Goal: Information Seeking & Learning: Learn about a topic

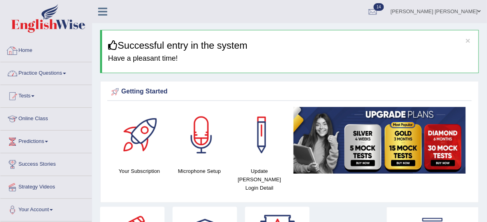
click at [28, 76] on link "Practice Questions" at bounding box center [45, 72] width 91 height 20
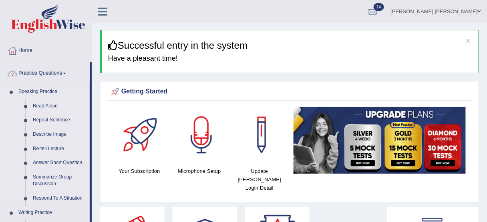
click at [48, 106] on link "Read Aloud" at bounding box center [59, 106] width 60 height 14
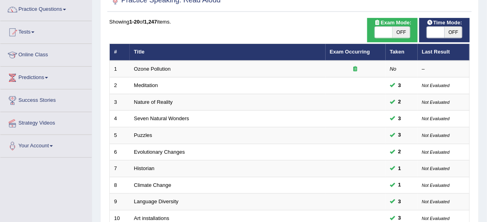
click at [450, 30] on span "OFF" at bounding box center [453, 32] width 18 height 11
checkbox input "true"
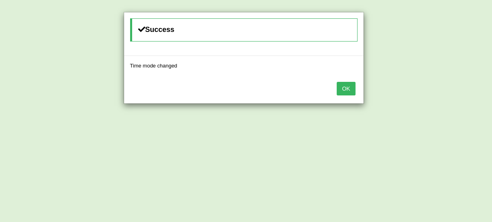
click at [343, 90] on button "OK" at bounding box center [345, 89] width 18 height 14
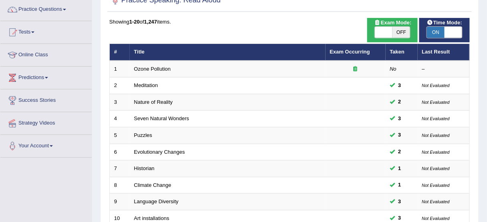
click at [406, 31] on span "OFF" at bounding box center [401, 32] width 18 height 11
checkbox input "true"
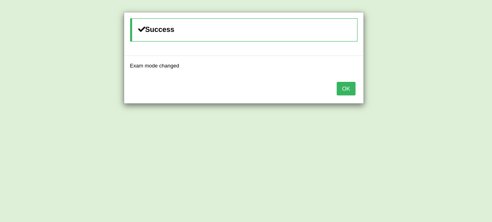
click at [344, 84] on button "OK" at bounding box center [345, 89] width 18 height 14
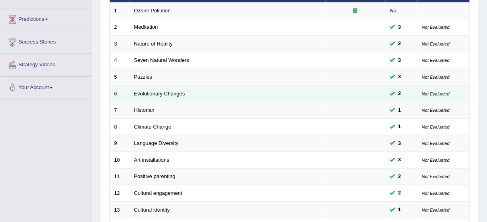
scroll to position [160, 0]
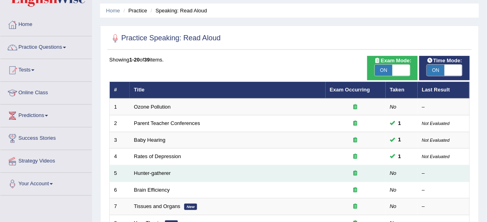
scroll to position [70, 0]
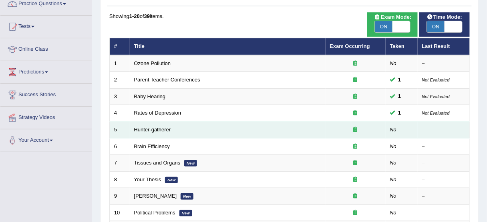
click at [148, 134] on td "Hunter-gatherer" at bounding box center [228, 130] width 196 height 17
click at [156, 127] on link "Hunter-gatherer" at bounding box center [152, 130] width 37 height 6
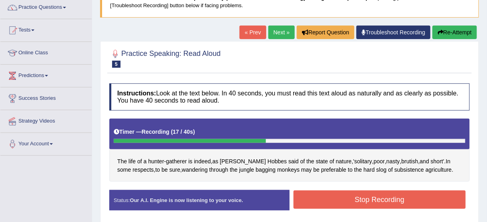
click at [337, 192] on button "Stop Recording" at bounding box center [379, 200] width 172 height 18
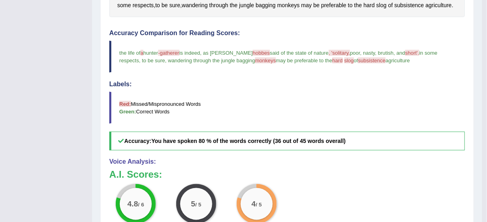
scroll to position [194, 0]
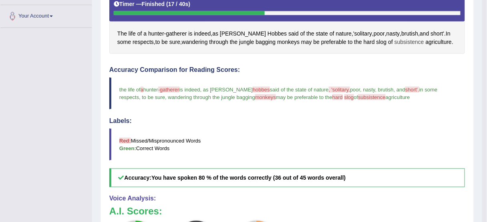
click at [394, 42] on span "subsistence" at bounding box center [409, 42] width 30 height 8
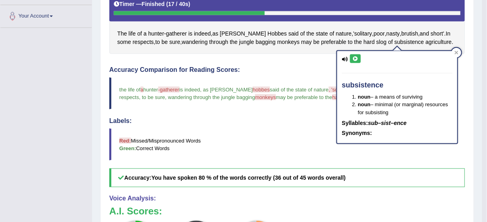
click at [356, 59] on icon at bounding box center [355, 58] width 6 height 5
click at [359, 56] on button at bounding box center [355, 58] width 11 height 9
click at [455, 53] on icon at bounding box center [456, 53] width 4 height 4
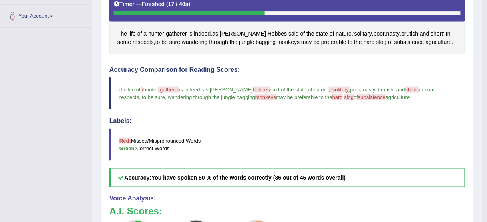
click at [376, 40] on span "slog" at bounding box center [381, 42] width 10 height 8
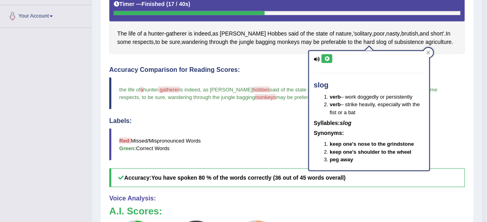
click at [330, 54] on button at bounding box center [326, 58] width 11 height 9
drag, startPoint x: 329, startPoint y: 56, endPoint x: 336, endPoint y: 56, distance: 6.8
click at [331, 56] on button at bounding box center [326, 58] width 11 height 9
click at [427, 51] on icon at bounding box center [428, 53] width 4 height 4
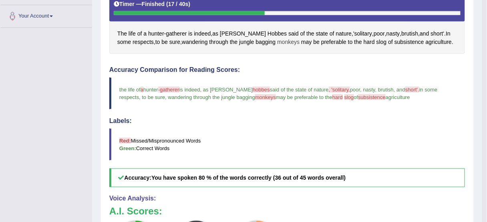
click at [278, 41] on span "monkeys" at bounding box center [288, 42] width 22 height 8
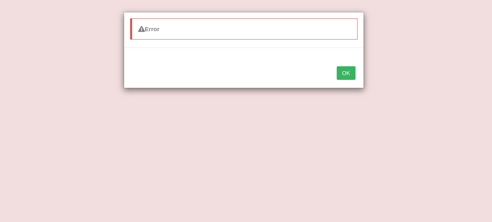
click at [346, 71] on button "OK" at bounding box center [345, 73] width 18 height 14
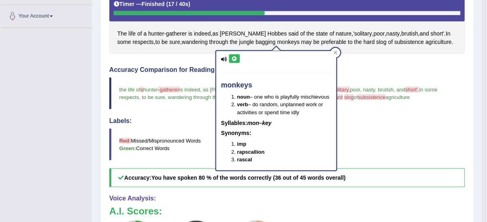
click at [236, 55] on button at bounding box center [234, 58] width 11 height 9
click at [232, 56] on icon at bounding box center [234, 58] width 6 height 5
click at [332, 51] on div at bounding box center [335, 53] width 10 height 10
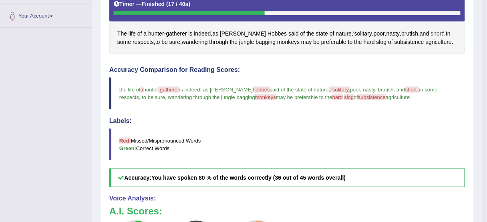
click at [431, 32] on span "short'" at bounding box center [438, 34] width 14 height 8
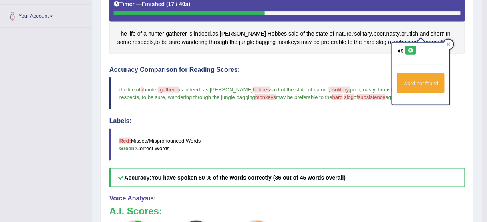
click at [411, 46] on button at bounding box center [410, 50] width 11 height 9
click at [411, 47] on button at bounding box center [410, 50] width 11 height 9
click at [415, 50] on button at bounding box center [410, 50] width 11 height 9
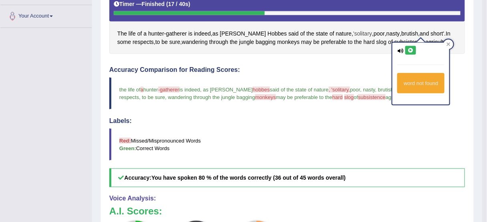
click at [353, 30] on span "'solitary" at bounding box center [362, 34] width 19 height 8
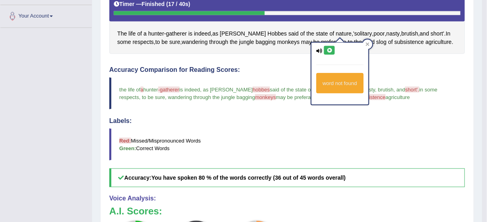
click at [332, 52] on button at bounding box center [329, 50] width 11 height 9
click at [332, 50] on button at bounding box center [329, 50] width 11 height 9
click at [328, 50] on icon at bounding box center [329, 50] width 6 height 5
click at [329, 50] on icon at bounding box center [329, 50] width 6 height 5
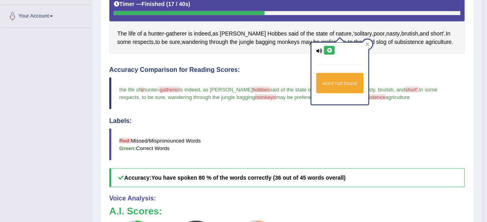
click at [329, 50] on icon at bounding box center [329, 50] width 6 height 5
click at [367, 42] on div at bounding box center [367, 45] width 10 height 10
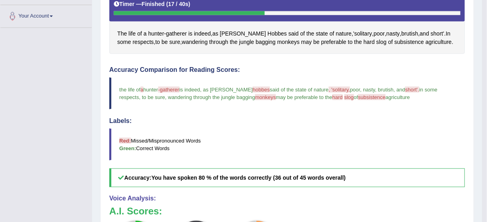
click at [251, 27] on div "The life of a hunter - gatherer is indeed , as Thomas Hobbes said of the state …" at bounding box center [286, 23] width 355 height 64
click at [267, 30] on span "Hobbes" at bounding box center [276, 34] width 19 height 8
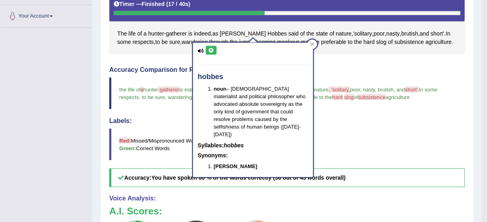
click at [210, 53] on button at bounding box center [211, 50] width 11 height 9
click at [310, 42] on icon at bounding box center [312, 44] width 4 height 4
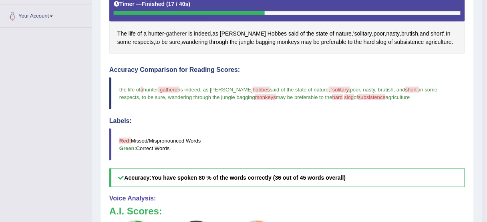
click at [180, 34] on span "gatherer" at bounding box center [176, 34] width 21 height 8
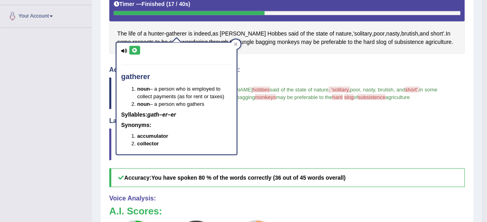
drag, startPoint x: 124, startPoint y: 50, endPoint x: 130, endPoint y: 51, distance: 6.4
click at [124, 50] on icon at bounding box center [124, 50] width 6 height 5
click at [134, 50] on icon at bounding box center [135, 50] width 6 height 5
click at [236, 46] on icon at bounding box center [236, 44] width 4 height 4
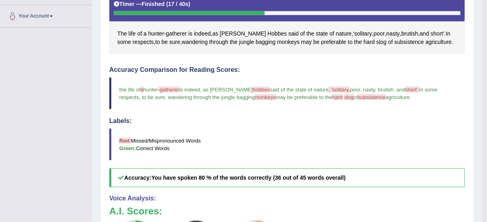
drag, startPoint x: 241, startPoint y: 72, endPoint x: 230, endPoint y: 116, distance: 44.8
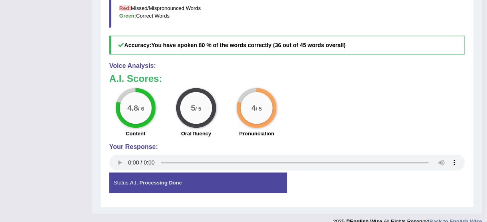
scroll to position [337, 0]
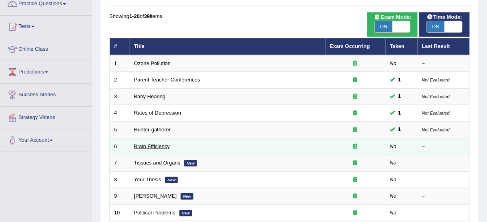
drag, startPoint x: 0, startPoint y: 0, endPoint x: 162, endPoint y: 143, distance: 216.0
click at [162, 144] on link "Brain Efficiency" at bounding box center [152, 147] width 36 height 6
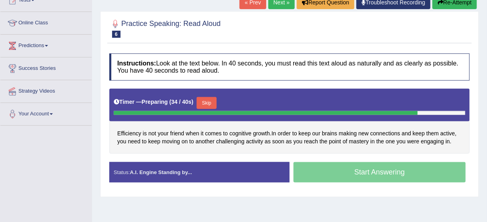
click at [206, 100] on button "Skip" at bounding box center [206, 103] width 20 height 12
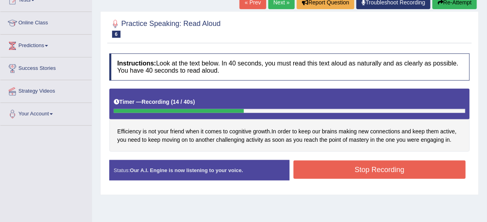
click at [415, 170] on button "Stop Recording" at bounding box center [379, 170] width 172 height 18
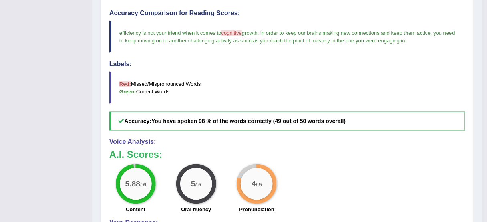
scroll to position [192, 0]
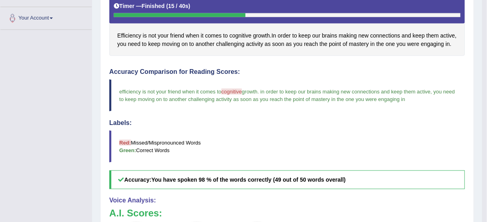
click at [232, 91] on span "cognitive" at bounding box center [231, 92] width 20 height 6
click at [237, 34] on span "cognitive" at bounding box center [240, 36] width 22 height 8
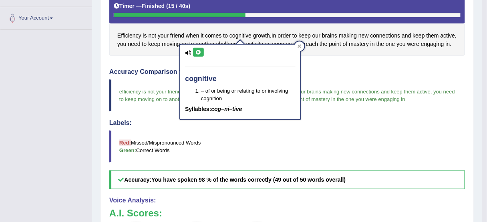
click at [196, 47] on div "cognitive – of or being or relating to or involving cognition Syllables: cog–ni…" at bounding box center [240, 82] width 120 height 75
click at [196, 52] on icon at bounding box center [198, 52] width 6 height 5
click at [302, 49] on div at bounding box center [299, 47] width 10 height 10
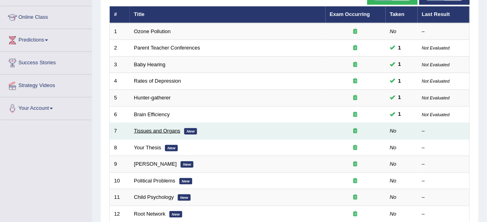
click at [146, 128] on link "Tissues and Organs" at bounding box center [157, 131] width 46 height 6
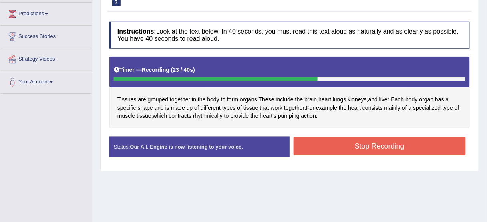
click at [376, 146] on button "Stop Recording" at bounding box center [379, 146] width 172 height 18
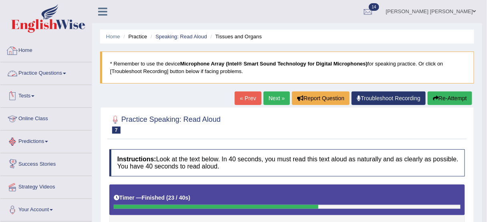
click at [42, 65] on link "Practice Questions" at bounding box center [45, 72] width 91 height 20
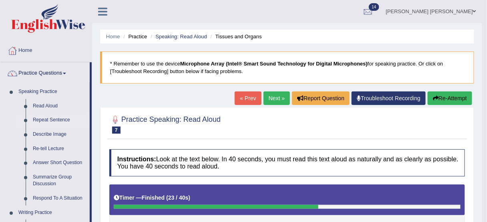
click at [57, 117] on link "Repeat Sentence" at bounding box center [59, 120] width 60 height 14
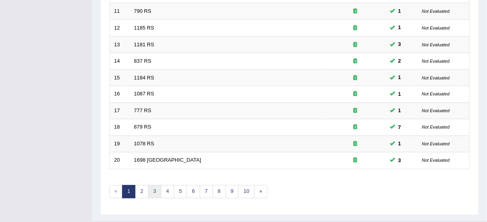
click at [154, 192] on link "3" at bounding box center [154, 192] width 13 height 13
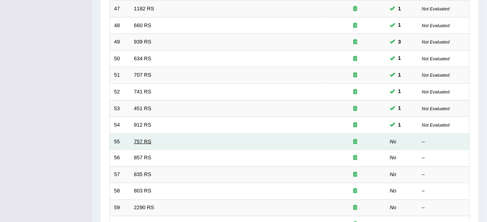
click at [144, 140] on link "757 RS" at bounding box center [142, 142] width 17 height 6
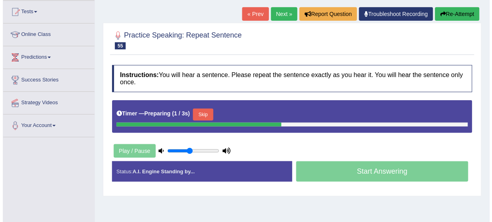
scroll to position [96, 0]
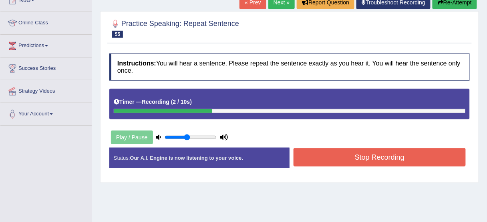
click at [341, 156] on button "Stop Recording" at bounding box center [379, 157] width 172 height 18
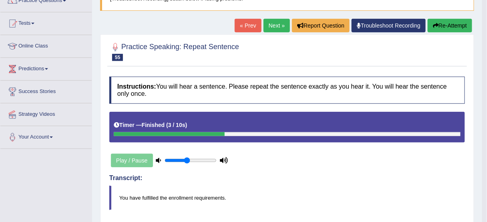
scroll to position [64, 0]
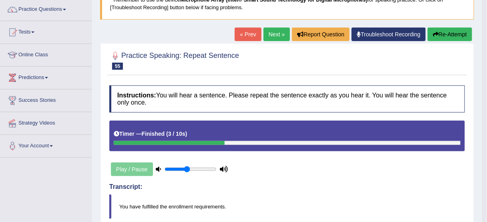
click at [439, 34] on button "Re-Attempt" at bounding box center [449, 35] width 44 height 14
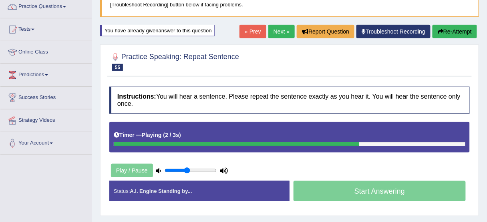
scroll to position [99, 0]
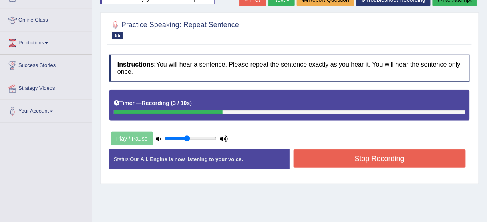
click at [370, 164] on button "Stop Recording" at bounding box center [379, 159] width 172 height 18
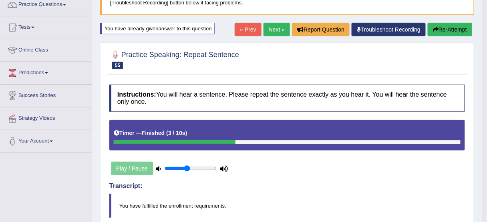
scroll to position [67, 0]
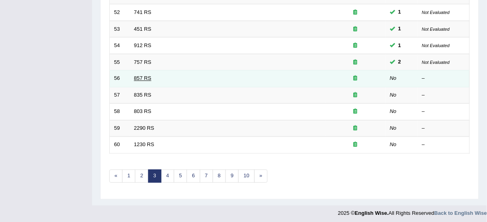
click at [139, 76] on link "857 RS" at bounding box center [142, 79] width 17 height 6
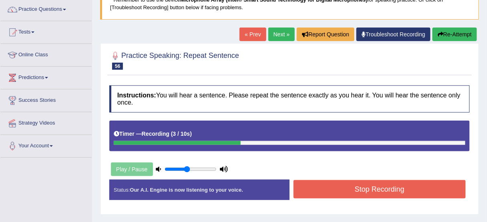
click at [351, 190] on button "Stop Recording" at bounding box center [379, 189] width 172 height 18
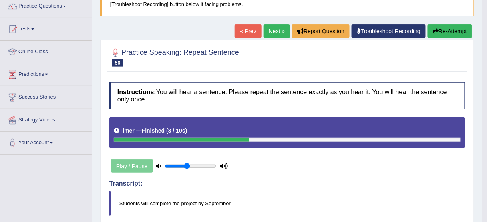
scroll to position [64, 0]
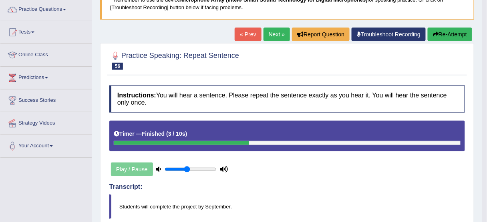
click at [439, 30] on button "Re-Attempt" at bounding box center [449, 35] width 44 height 14
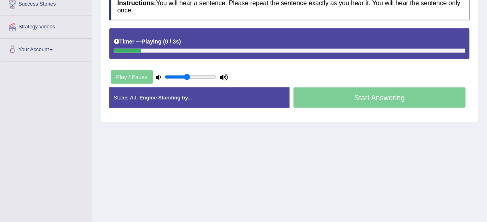
scroll to position [163, 0]
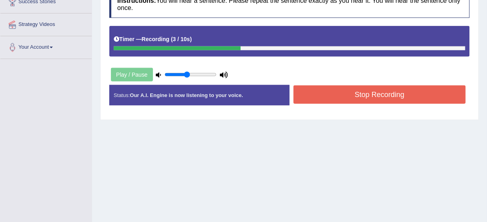
click at [313, 93] on button "Stop Recording" at bounding box center [379, 95] width 172 height 18
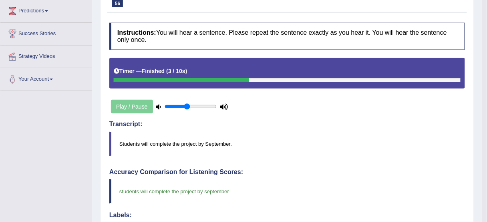
scroll to position [99, 0]
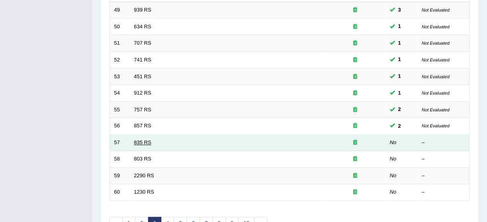
click at [146, 141] on link "835 RS" at bounding box center [142, 143] width 17 height 6
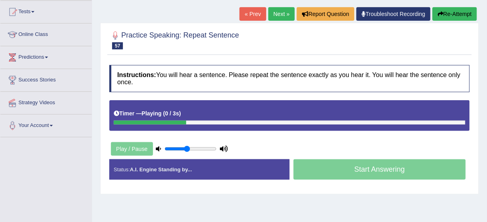
scroll to position [96, 0]
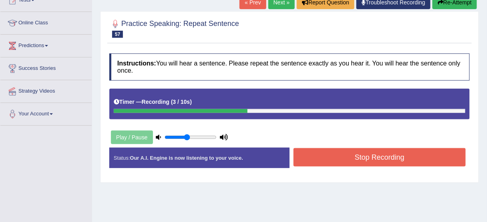
click at [320, 150] on button "Stop Recording" at bounding box center [379, 157] width 172 height 18
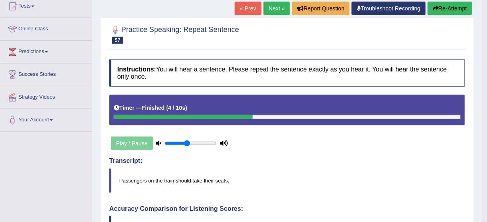
scroll to position [32, 0]
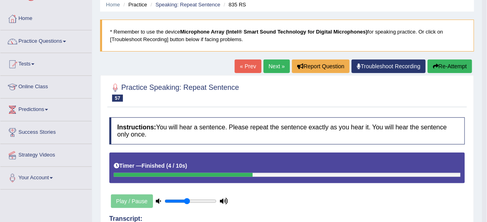
click at [457, 63] on button "Re-Attempt" at bounding box center [449, 67] width 44 height 14
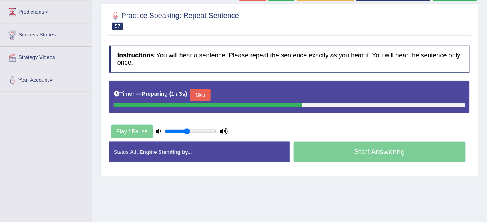
scroll to position [192, 0]
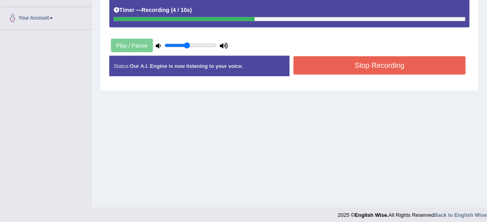
click at [315, 60] on button "Stop Recording" at bounding box center [379, 65] width 172 height 18
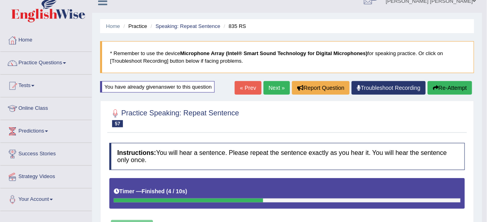
scroll to position [0, 0]
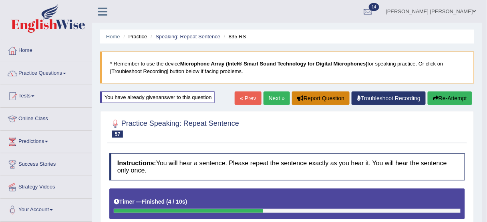
click at [324, 101] on button "Report Question" at bounding box center [321, 99] width 58 height 14
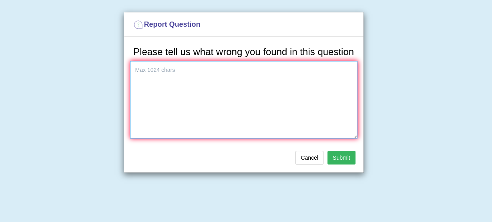
click at [310, 120] on textarea at bounding box center [243, 100] width 227 height 78
click at [343, 160] on button "Submit" at bounding box center [341, 158] width 28 height 14
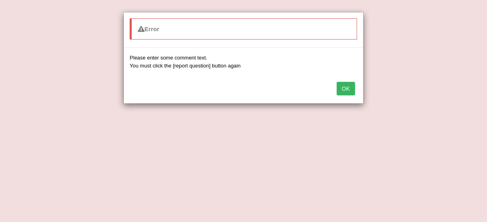
click at [339, 88] on button "OK" at bounding box center [345, 89] width 18 height 14
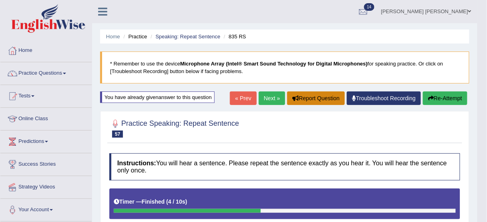
click at [334, 104] on button "Report Question" at bounding box center [316, 99] width 58 height 14
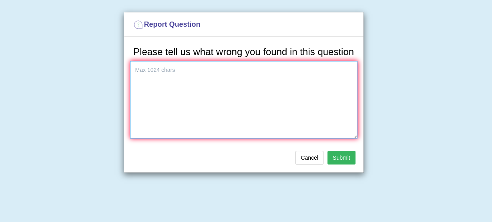
click at [334, 104] on textarea at bounding box center [243, 100] width 227 height 78
drag, startPoint x: 333, startPoint y: 104, endPoint x: 269, endPoint y: 89, distance: 65.3
click at [329, 102] on textarea at bounding box center [243, 100] width 227 height 78
type textarea "the audio says something different"
click at [316, 155] on button "Cancel" at bounding box center [309, 158] width 28 height 14
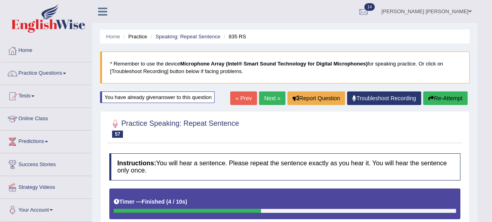
click at [322, 155] on body "Toggle navigation Home Practice Questions Speaking Practice Read Aloud Repeat S…" at bounding box center [246, 111] width 492 height 222
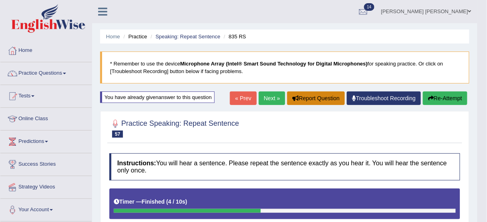
click at [312, 101] on button "Report Question" at bounding box center [316, 99] width 58 height 14
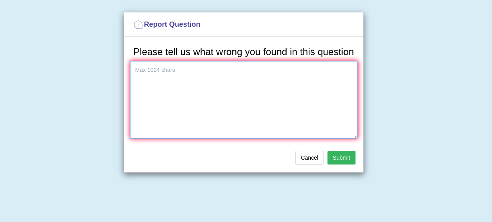
click at [310, 101] on textarea at bounding box center [243, 100] width 227 height 78
type textarea "the audio says something different"
click at [354, 160] on button "Submit" at bounding box center [341, 158] width 28 height 14
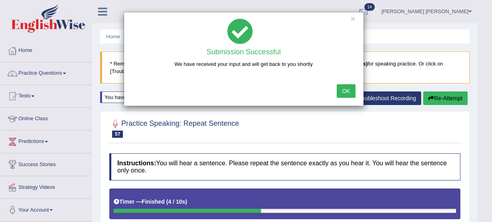
click at [342, 88] on button "OK" at bounding box center [345, 91] width 18 height 14
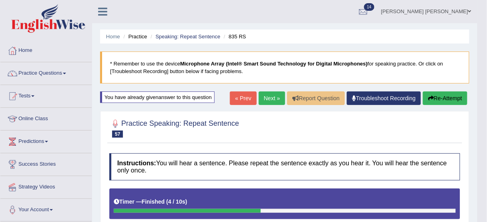
click at [432, 97] on button "Re-Attempt" at bounding box center [445, 99] width 44 height 14
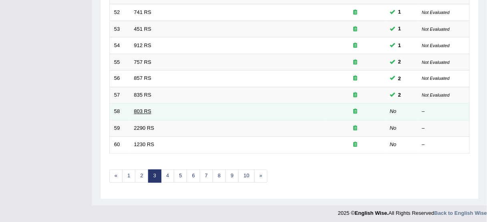
click at [137, 109] on link "803 RS" at bounding box center [142, 112] width 17 height 6
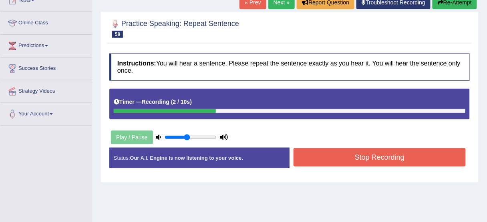
click at [352, 158] on button "Stop Recording" at bounding box center [379, 157] width 172 height 18
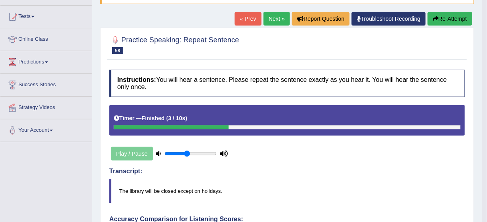
scroll to position [64, 0]
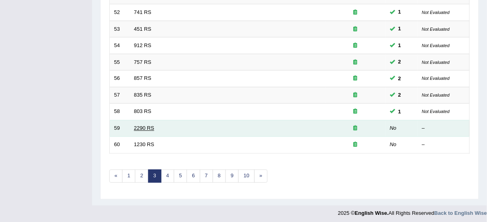
drag, startPoint x: 0, startPoint y: 0, endPoint x: 153, endPoint y: 126, distance: 197.9
click at [153, 126] on link "2290 RS" at bounding box center [144, 129] width 20 height 6
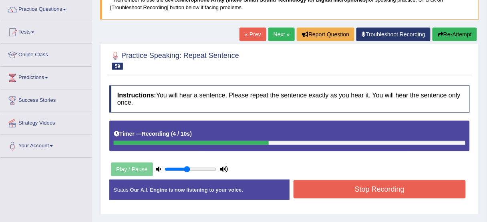
drag, startPoint x: 331, startPoint y: 189, endPoint x: 327, endPoint y: 180, distance: 9.7
click at [331, 188] on button "Stop Recording" at bounding box center [379, 189] width 172 height 18
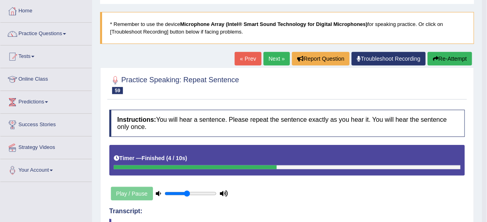
scroll to position [12, 0]
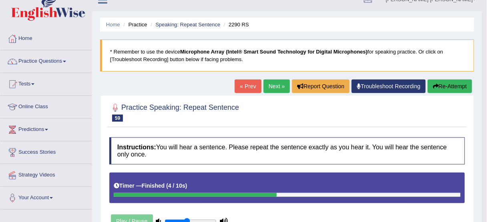
click at [445, 85] on button "Re-Attempt" at bounding box center [449, 87] width 44 height 14
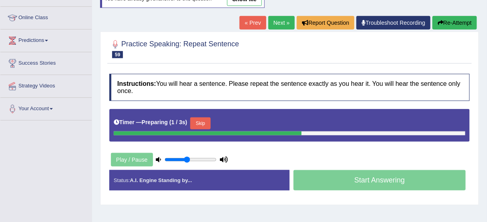
scroll to position [108, 0]
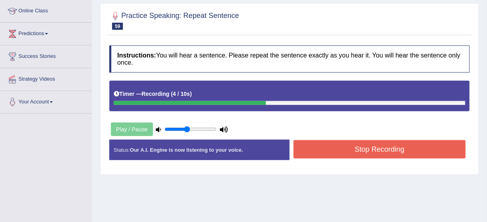
click at [418, 148] on button "Stop Recording" at bounding box center [379, 149] width 172 height 18
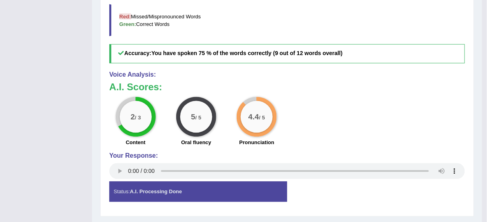
scroll to position [364, 0]
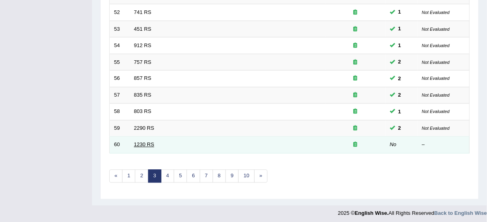
click at [152, 142] on link "1230 RS" at bounding box center [144, 145] width 20 height 6
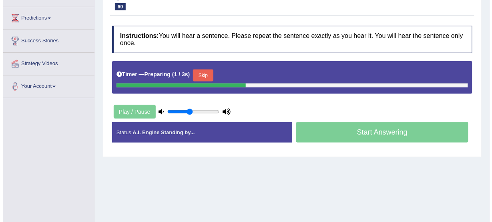
scroll to position [128, 0]
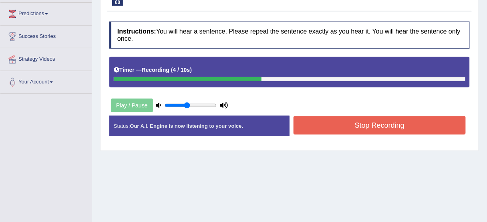
click at [318, 124] on button "Stop Recording" at bounding box center [379, 125] width 172 height 18
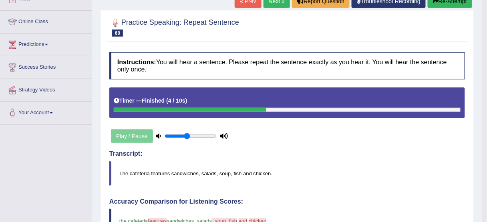
scroll to position [64, 0]
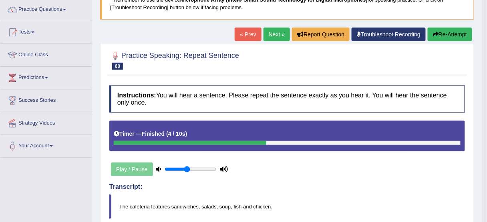
click at [461, 33] on button "Re-Attempt" at bounding box center [449, 35] width 44 height 14
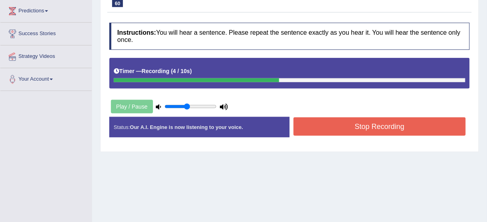
click at [322, 126] on button "Stop Recording" at bounding box center [379, 127] width 172 height 18
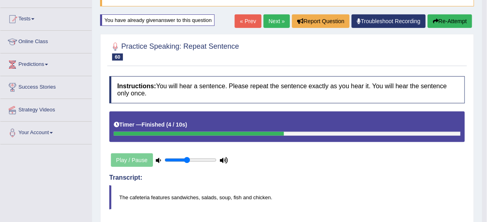
scroll to position [67, 0]
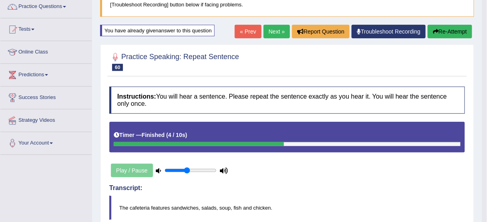
click at [441, 29] on button "Re-Attempt" at bounding box center [449, 32] width 44 height 14
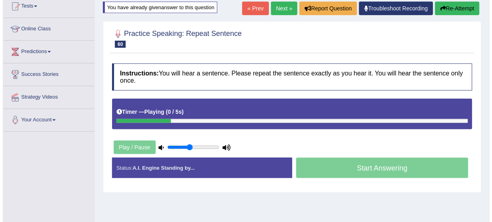
scroll to position [102, 0]
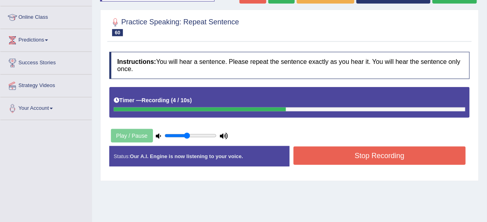
click at [375, 153] on button "Stop Recording" at bounding box center [379, 156] width 172 height 18
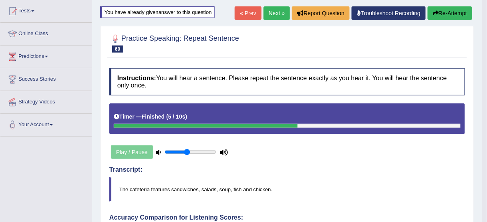
scroll to position [70, 0]
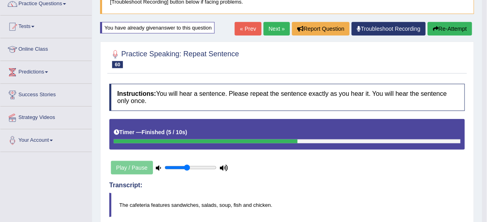
drag, startPoint x: 446, startPoint y: 38, endPoint x: 447, endPoint y: 32, distance: 6.1
click at [446, 38] on div "Home Practice Speaking: Repeat Sentence 1230 RS * Remember to use the device Mi…" at bounding box center [287, 216] width 390 height 573
click at [447, 32] on button "Re-Attempt" at bounding box center [449, 29] width 44 height 14
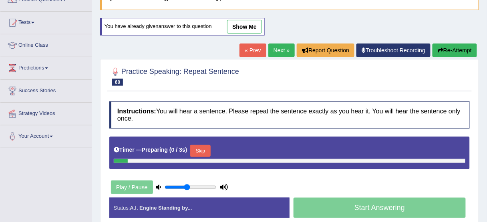
scroll to position [70, 0]
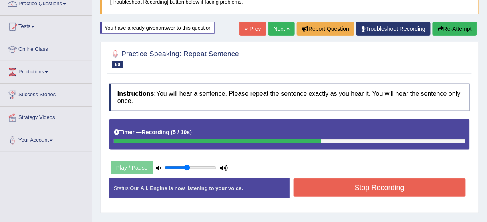
click at [344, 186] on button "Stop Recording" at bounding box center [379, 188] width 172 height 18
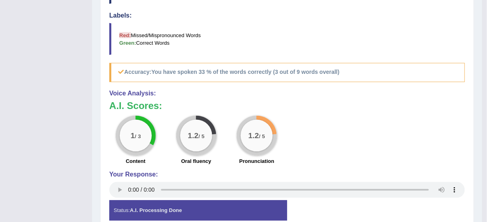
scroll to position [358, 0]
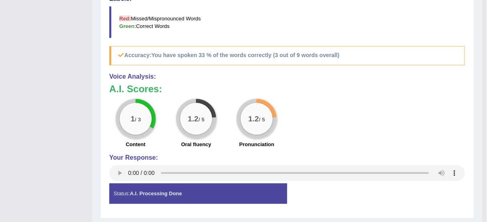
scroll to position [368, 0]
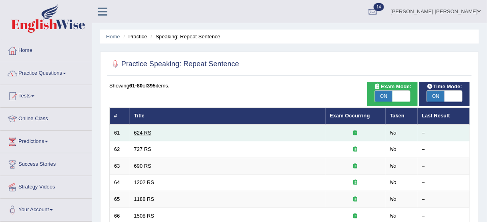
click at [145, 133] on link "624 RS" at bounding box center [142, 133] width 17 height 6
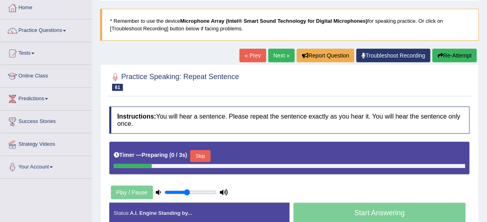
scroll to position [96, 0]
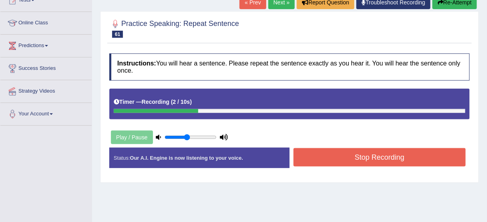
click at [357, 159] on button "Stop Recording" at bounding box center [379, 157] width 172 height 18
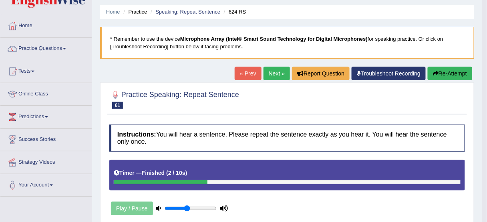
scroll to position [0, 0]
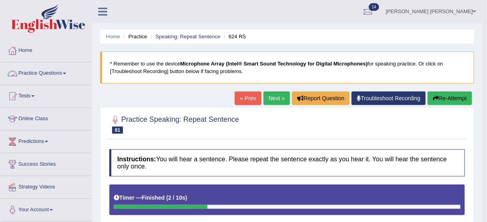
click at [62, 77] on link "Practice Questions" at bounding box center [45, 72] width 91 height 20
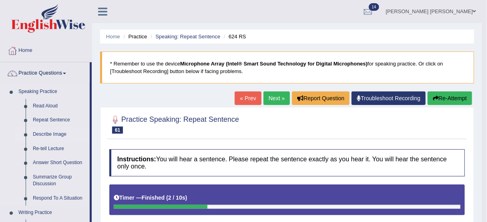
click at [46, 132] on link "Describe Image" at bounding box center [59, 135] width 60 height 14
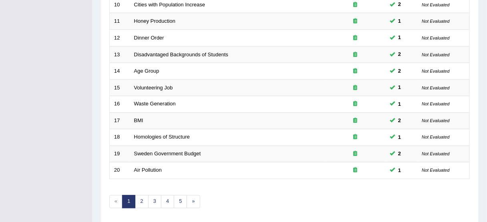
scroll to position [288, 0]
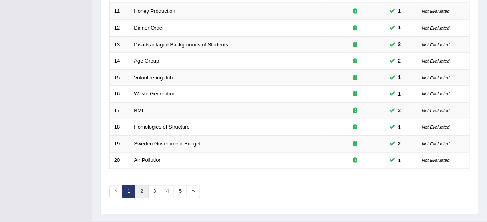
click at [142, 191] on link "2" at bounding box center [141, 192] width 13 height 13
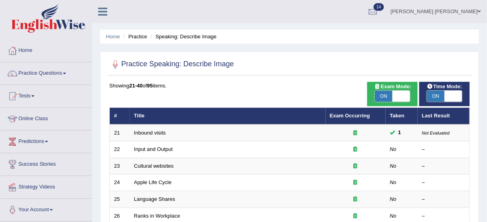
click at [166, 148] on link "Input and Output" at bounding box center [153, 149] width 39 height 6
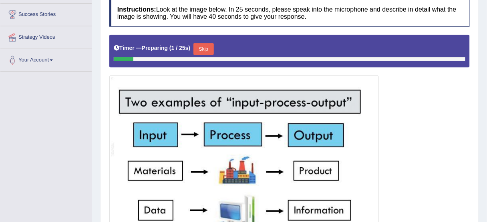
scroll to position [192, 0]
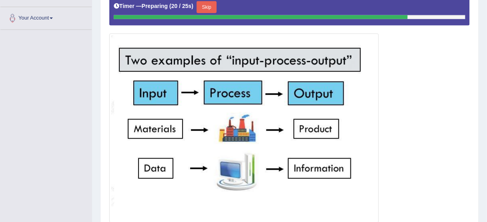
click at [205, 7] on button "Skip" at bounding box center [206, 7] width 20 height 12
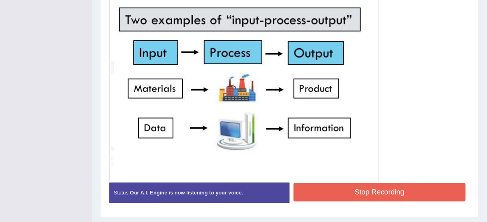
scroll to position [251, 0]
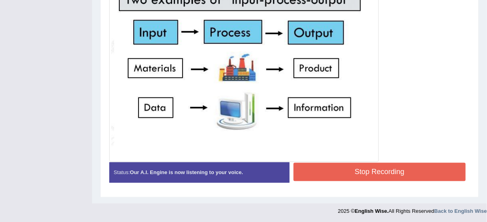
click at [359, 177] on button "Stop Recording" at bounding box center [379, 172] width 172 height 18
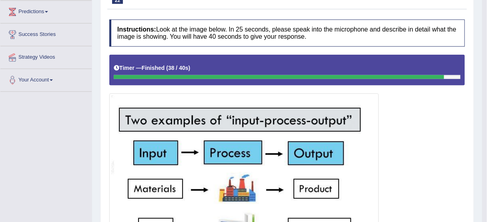
scroll to position [93, 0]
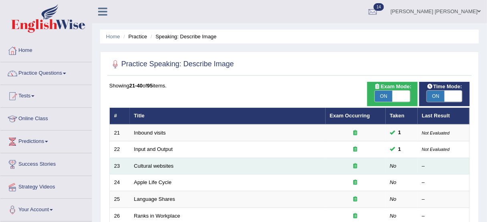
click at [171, 162] on td "Cultural websites" at bounding box center [228, 166] width 196 height 17
click at [170, 162] on td "Cultural websites" at bounding box center [228, 166] width 196 height 17
click at [167, 164] on link "Cultural websites" at bounding box center [154, 166] width 40 height 6
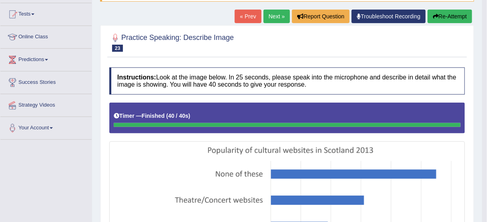
scroll to position [80, 0]
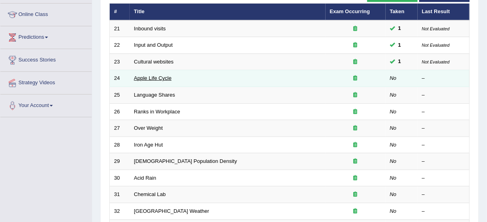
click at [153, 80] on td "Apple Life Cycle" at bounding box center [228, 78] width 196 height 17
click at [155, 77] on link "Apple Life Cycle" at bounding box center [153, 78] width 38 height 6
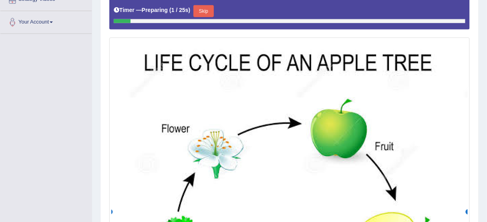
scroll to position [156, 0]
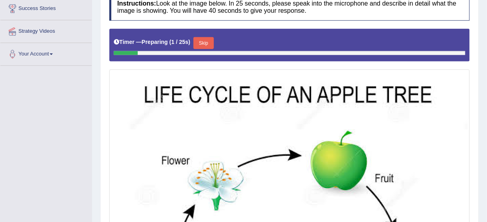
click at [200, 41] on button "Skip" at bounding box center [203, 43] width 20 height 12
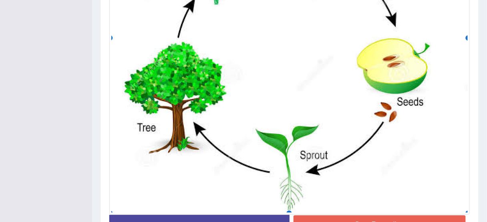
scroll to position [412, 0]
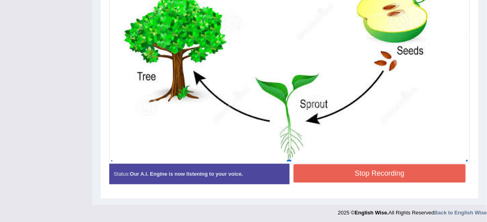
click at [321, 168] on button "Stop Recording" at bounding box center [379, 173] width 172 height 18
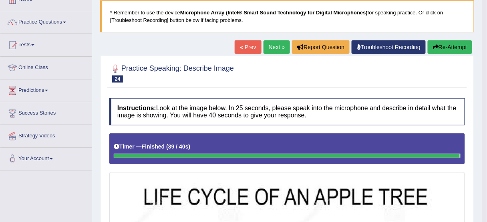
scroll to position [40, 0]
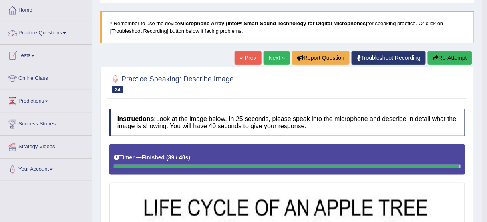
click at [32, 31] on link "Practice Questions" at bounding box center [45, 32] width 91 height 20
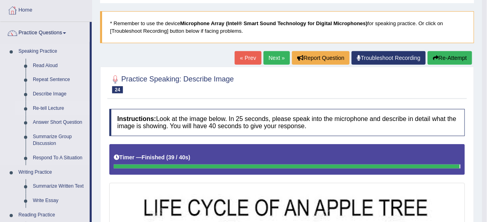
click at [47, 110] on link "Re-tell Lecture" at bounding box center [59, 109] width 60 height 14
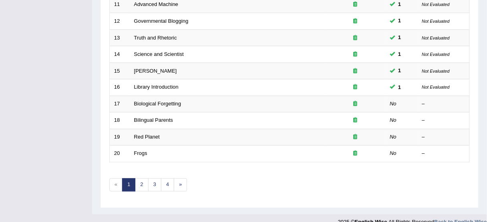
scroll to position [304, 0]
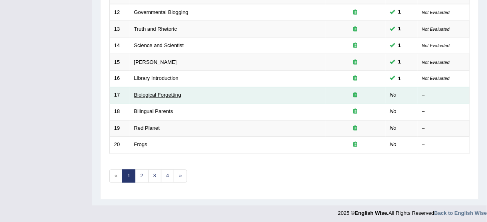
click at [165, 92] on link "Biological Forgetting" at bounding box center [157, 95] width 47 height 6
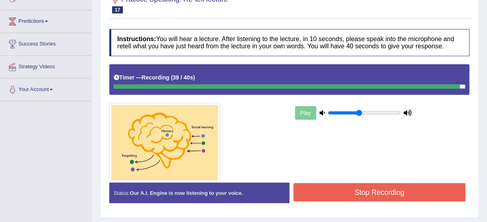
scroll to position [160, 0]
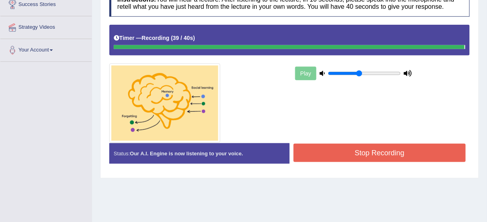
click at [358, 154] on button "Stop Recording" at bounding box center [379, 153] width 172 height 18
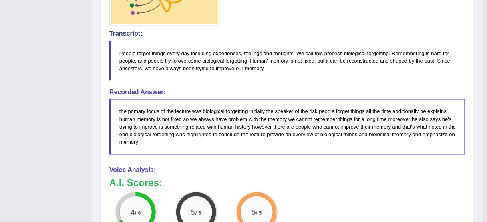
scroll to position [183, 0]
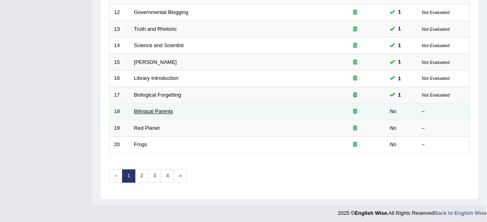
drag, startPoint x: 0, startPoint y: 0, endPoint x: 164, endPoint y: 111, distance: 197.6
click at [164, 111] on link "Bilingual Parents" at bounding box center [153, 112] width 39 height 6
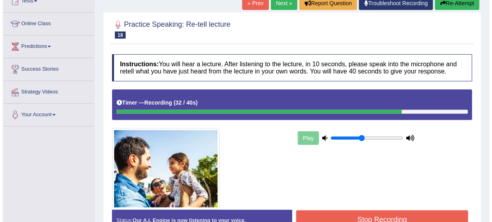
scroll to position [96, 0]
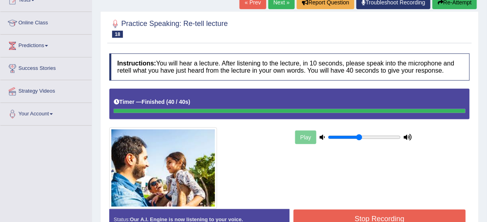
click at [419, 216] on div "Instructions: You will hear a lecture. After listening to the lecture, in 10 se…" at bounding box center [289, 145] width 364 height 191
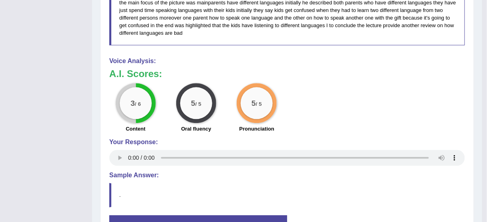
scroll to position [448, 0]
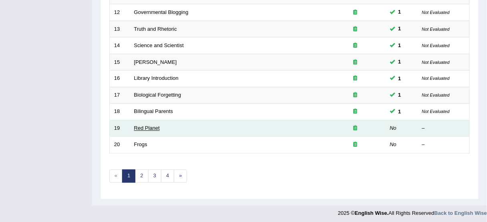
drag, startPoint x: 0, startPoint y: 0, endPoint x: 155, endPoint y: 123, distance: 197.6
click at [155, 126] on link "Red Planet" at bounding box center [147, 129] width 26 height 6
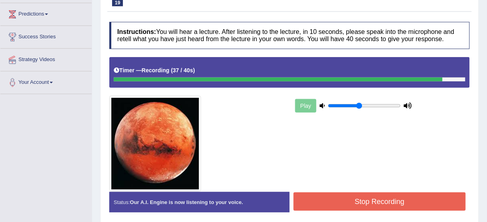
scroll to position [128, 0]
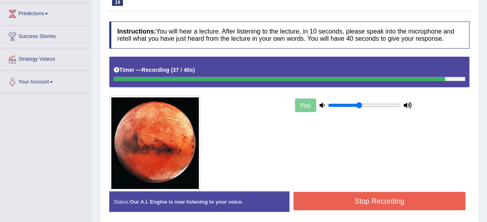
click at [408, 198] on button "Stop Recording" at bounding box center [379, 201] width 172 height 18
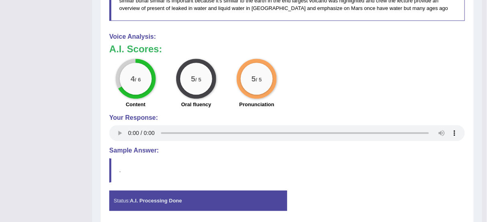
scroll to position [494, 0]
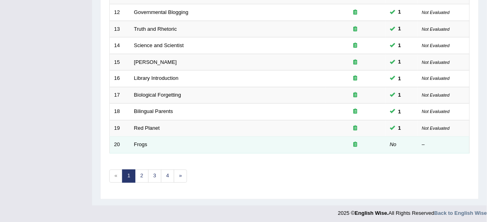
click at [145, 146] on td "Frogs" at bounding box center [228, 145] width 196 height 17
click at [143, 145] on td "Frogs" at bounding box center [228, 145] width 196 height 17
click at [144, 142] on link "Frogs" at bounding box center [140, 145] width 13 height 6
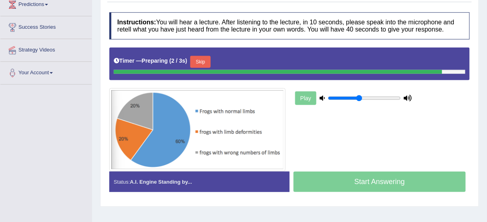
scroll to position [160, 0]
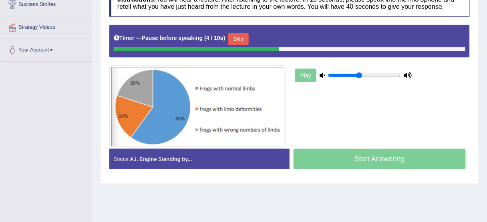
click at [236, 42] on button "Skip" at bounding box center [238, 39] width 20 height 12
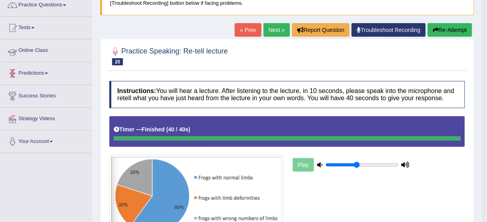
scroll to position [6, 0]
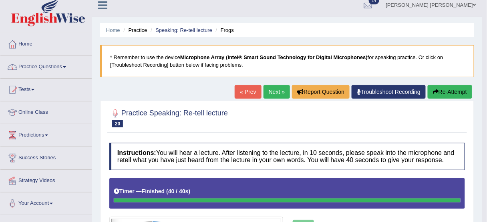
click at [45, 74] on link "Practice Questions" at bounding box center [45, 66] width 91 height 20
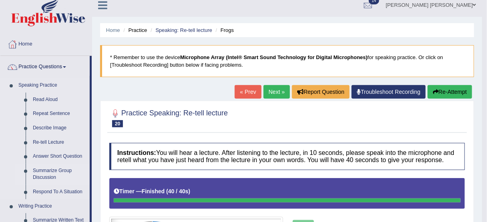
scroll to position [38, 0]
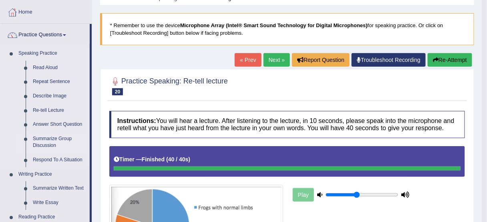
click at [57, 139] on link "Summarize Group Discussion" at bounding box center [59, 142] width 60 height 21
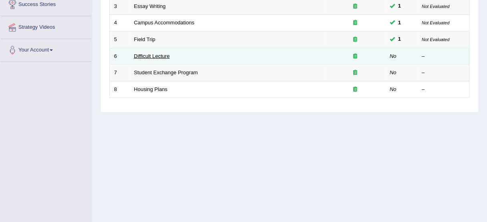
click at [161, 53] on link "Difficult Lecture" at bounding box center [152, 56] width 36 height 6
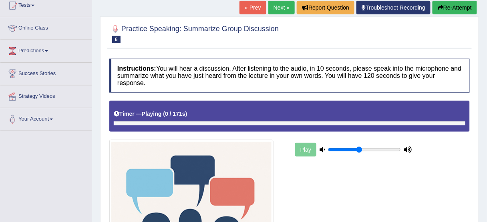
scroll to position [96, 0]
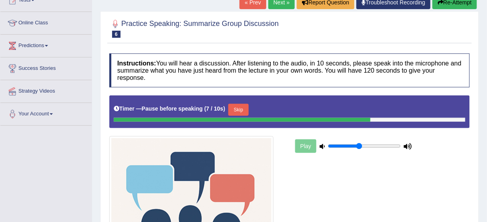
click at [237, 109] on button "Skip" at bounding box center [238, 110] width 20 height 12
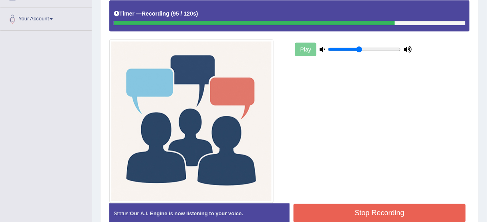
scroll to position [192, 0]
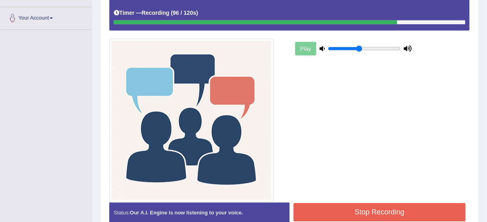
click at [381, 211] on button "Stop Recording" at bounding box center [379, 213] width 172 height 18
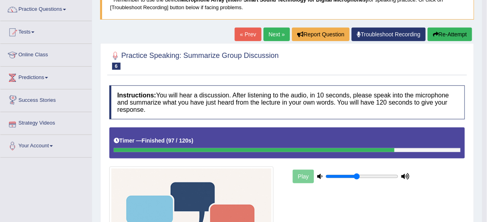
scroll to position [0, 0]
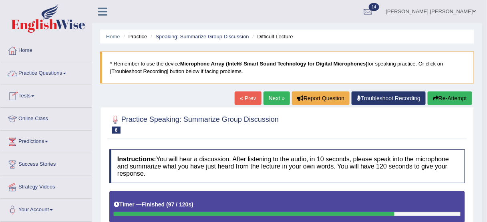
click at [47, 73] on link "Practice Questions" at bounding box center [45, 72] width 91 height 20
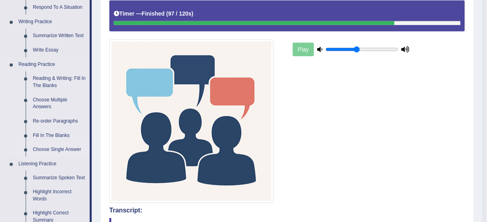
scroll to position [160, 0]
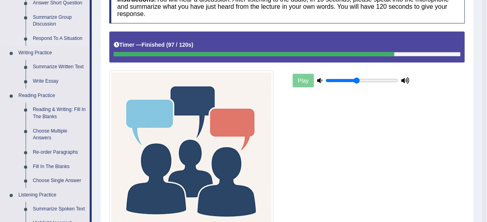
click at [66, 40] on link "Respond To A Situation" at bounding box center [59, 39] width 60 height 14
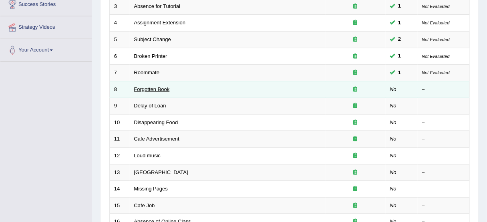
click at [155, 90] on link "Forgotten Book" at bounding box center [152, 89] width 36 height 6
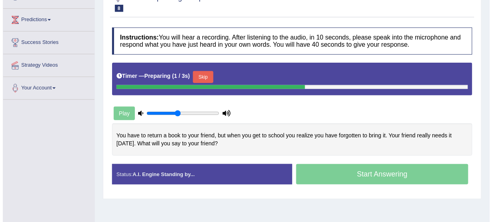
scroll to position [160, 0]
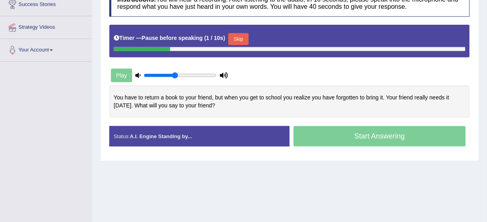
click at [245, 42] on button "Skip" at bounding box center [238, 39] width 20 height 12
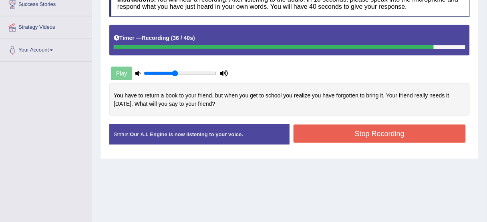
click at [350, 131] on button "Stop Recording" at bounding box center [379, 134] width 172 height 18
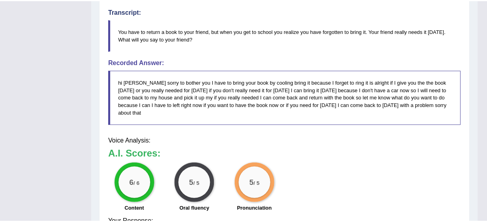
scroll to position [286, 0]
